Goal: Unclear

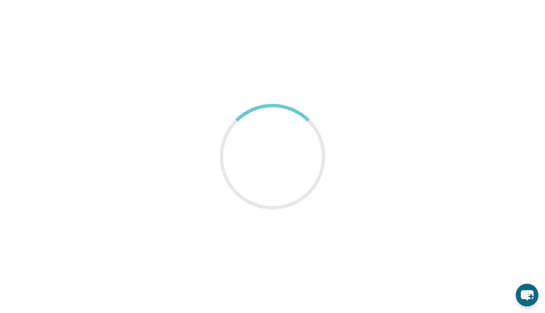
click at [295, 161] on div at bounding box center [273, 156] width 116 height 116
click at [339, 125] on main at bounding box center [272, 156] width 545 height 313
click at [310, 173] on div at bounding box center [273, 156] width 116 height 116
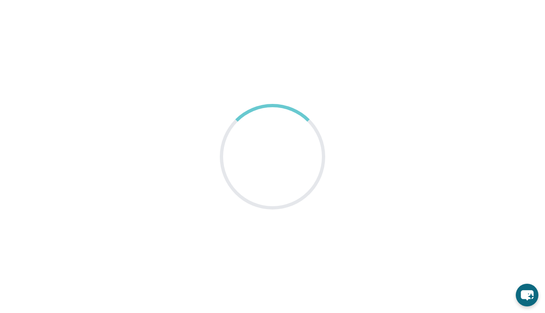
click at [314, 254] on main at bounding box center [272, 156] width 545 height 313
click at [307, 31] on main at bounding box center [272, 156] width 545 height 313
click at [416, 85] on main at bounding box center [272, 156] width 545 height 313
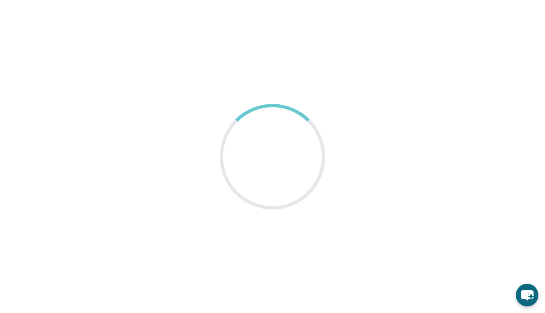
click at [296, 100] on main at bounding box center [272, 156] width 545 height 313
click at [287, 157] on div at bounding box center [273, 156] width 116 height 116
click at [280, 236] on main at bounding box center [272, 156] width 545 height 313
click at [90, 293] on main at bounding box center [272, 156] width 545 height 313
click at [265, 161] on div at bounding box center [272, 156] width 125 height 125
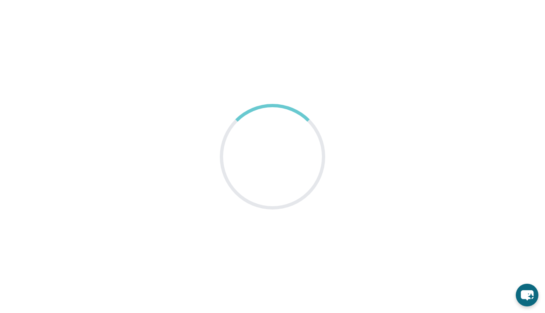
click at [312, 216] on main at bounding box center [272, 156] width 545 height 313
click at [196, 133] on main at bounding box center [272, 156] width 545 height 313
click at [172, 89] on main at bounding box center [272, 156] width 545 height 313
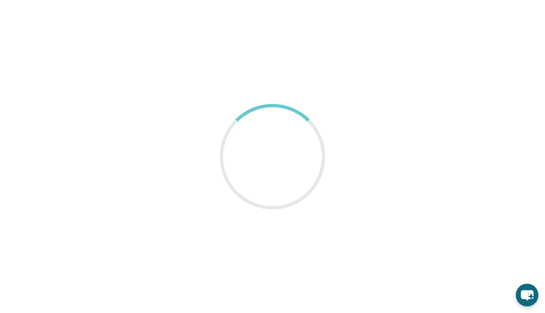
click at [271, 138] on div at bounding box center [272, 156] width 125 height 125
